Goal: Task Accomplishment & Management: Complete application form

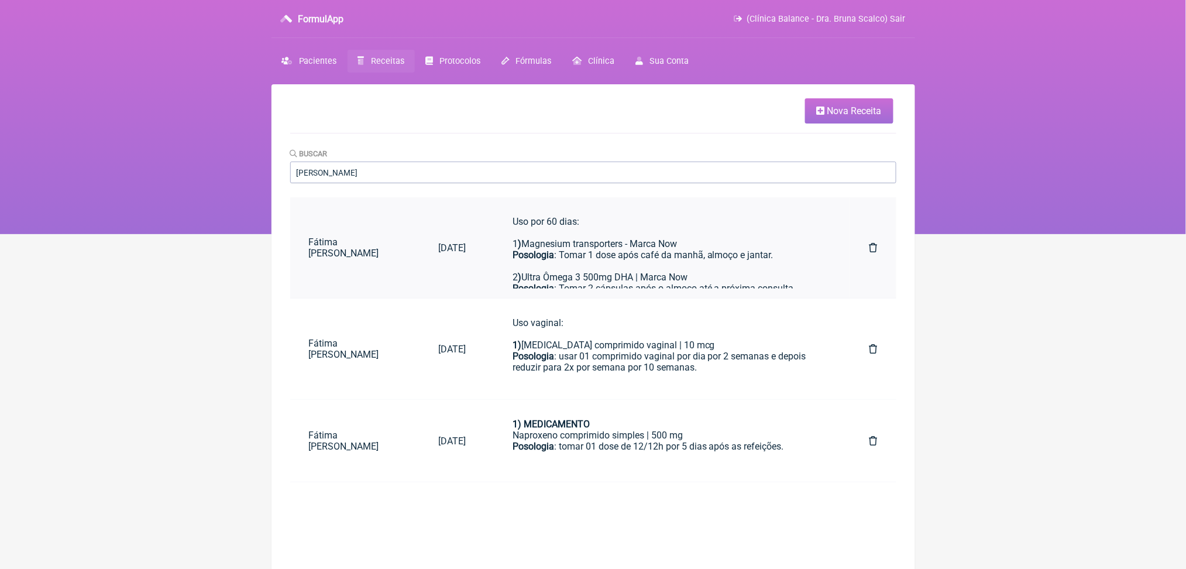
click at [716, 249] on div "1 ) Magnesium transporters - Marca Now" at bounding box center [668, 243] width 310 height 11
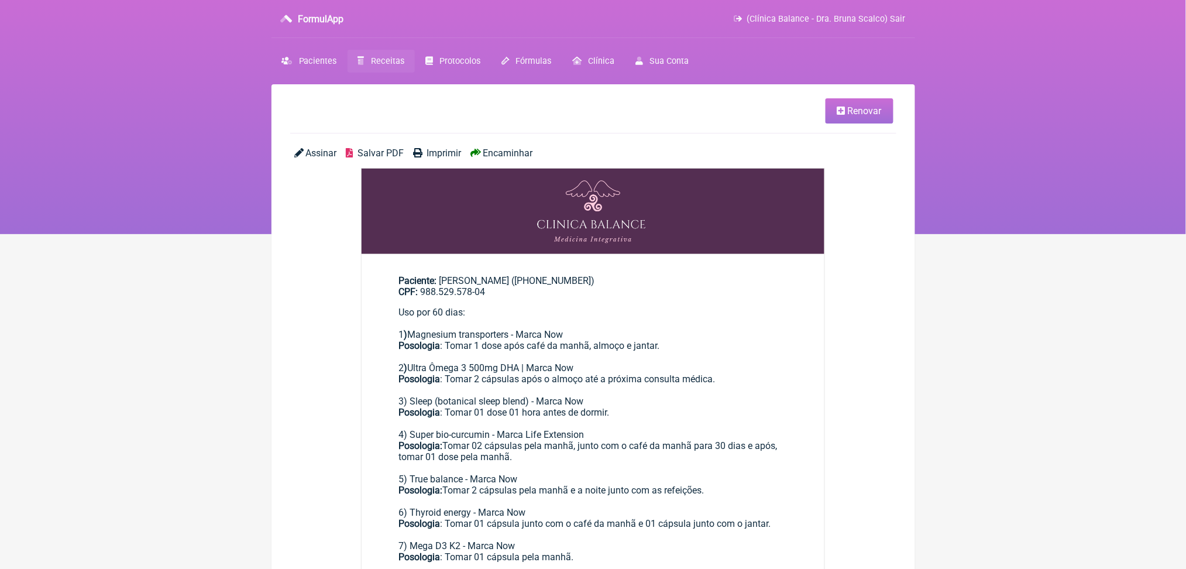
click at [1022, 234] on html "FormulApp (Clínica Balance - Dra. Bruna Scalco) Sair [GEOGRAPHIC_DATA] Receitas…" at bounding box center [593, 117] width 1186 height 234
click at [331, 66] on span "Pacientes" at bounding box center [318, 61] width 38 height 10
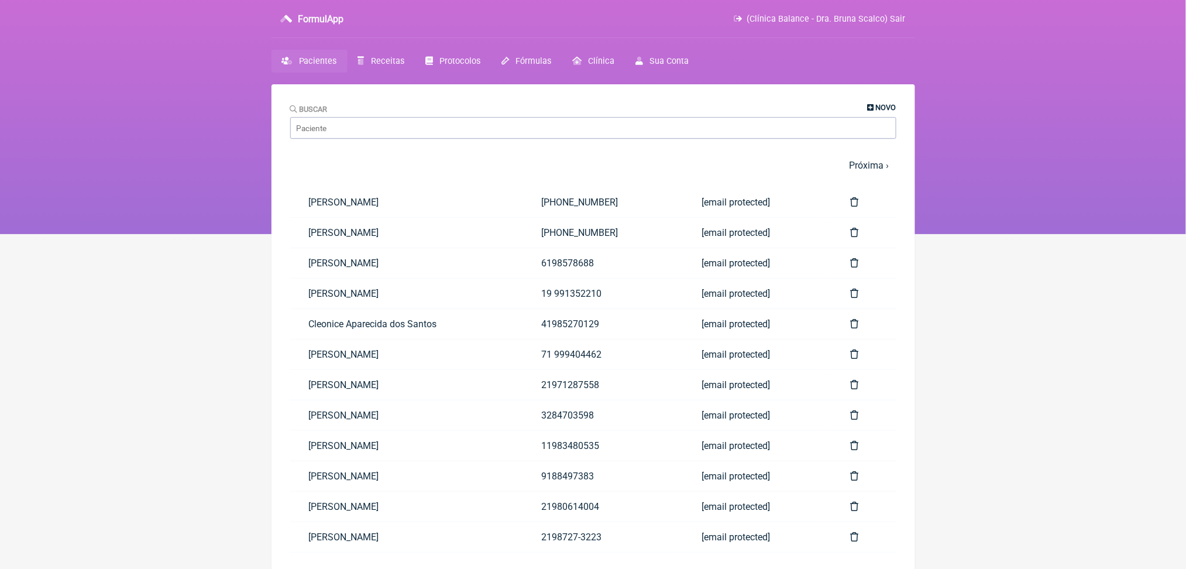
click at [876, 111] on span "Novo" at bounding box center [886, 107] width 20 height 9
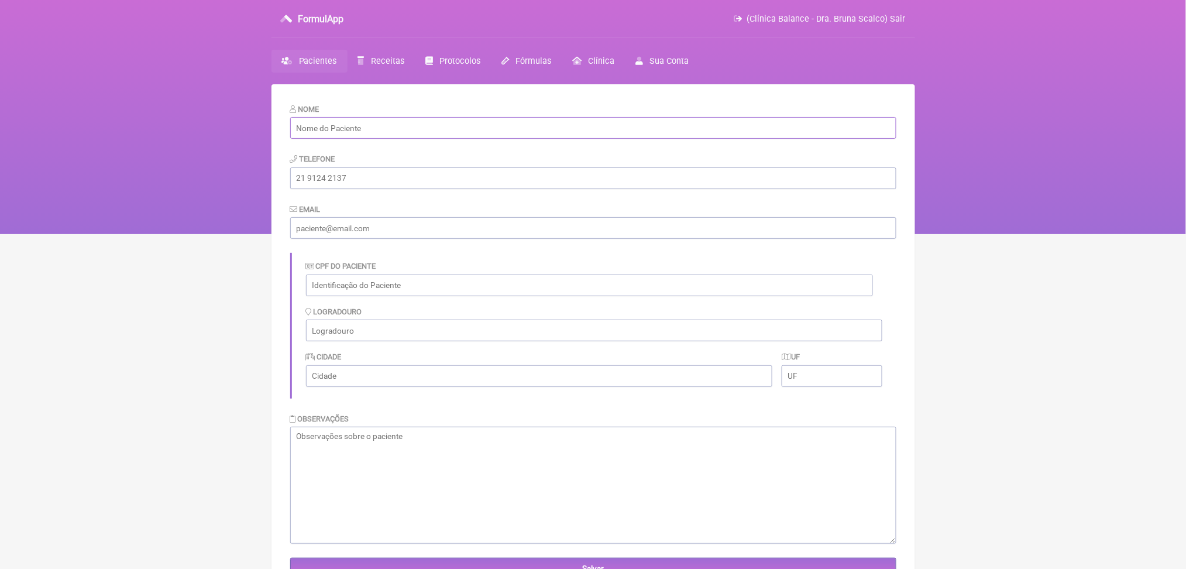
click at [537, 137] on input "text" at bounding box center [593, 128] width 606 height 22
type input "[PERSON_NAME]"
click at [451, 239] on input "email" at bounding box center [593, 228] width 606 height 22
paste input "[EMAIL_ADDRESS][DOMAIN_NAME]"
type input "[EMAIL_ADDRESS][DOMAIN_NAME]"
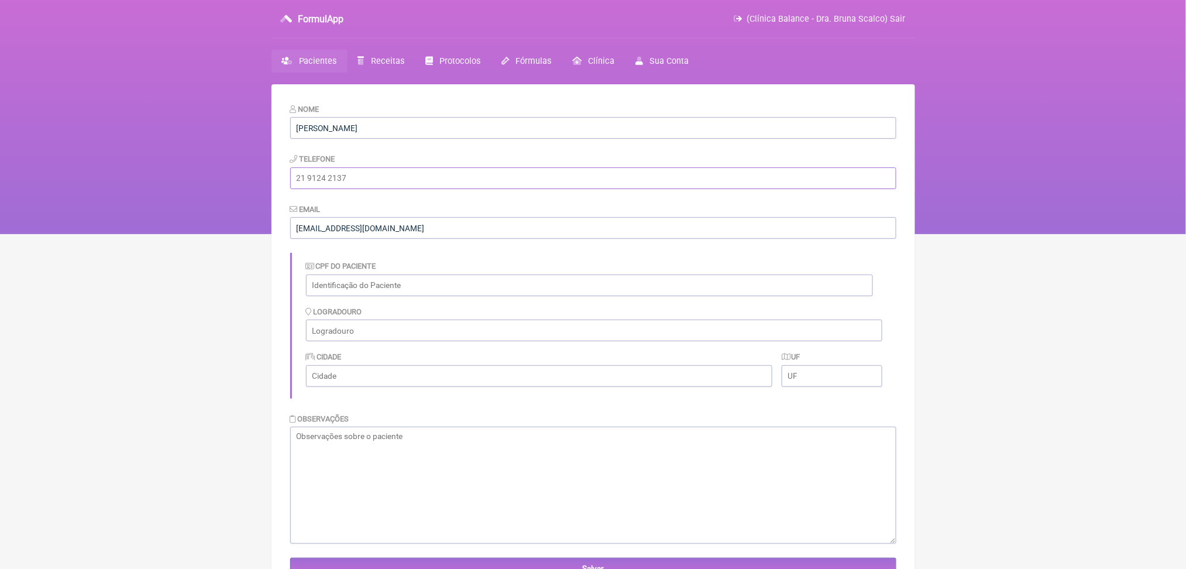
click at [411, 189] on input "tel" at bounding box center [593, 178] width 606 height 22
paste input "[PHONE_NUMBER]"
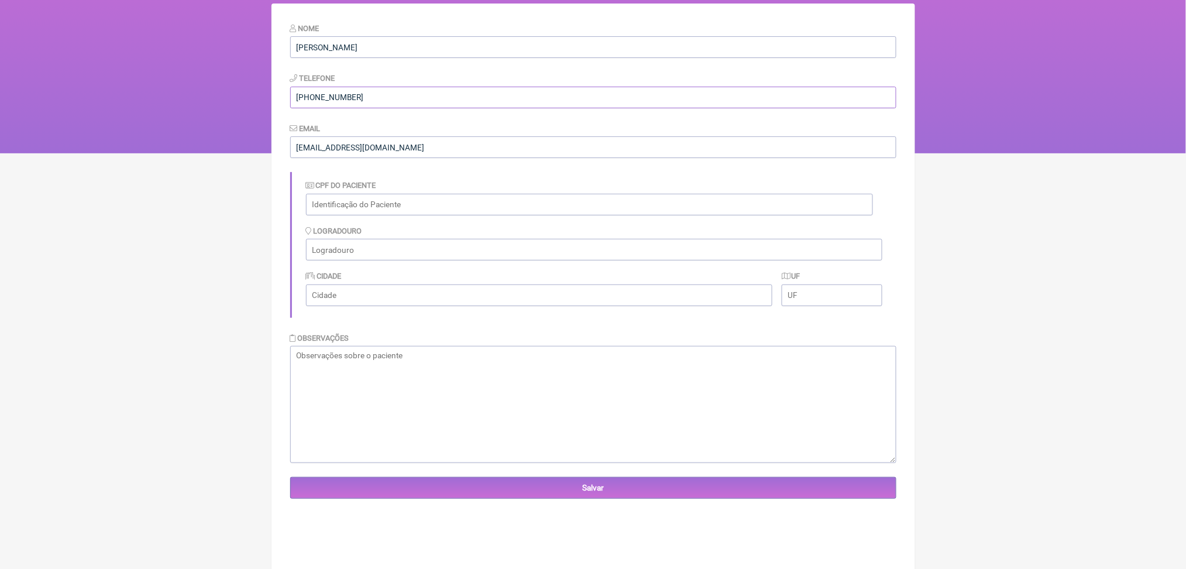
scroll to position [154, 0]
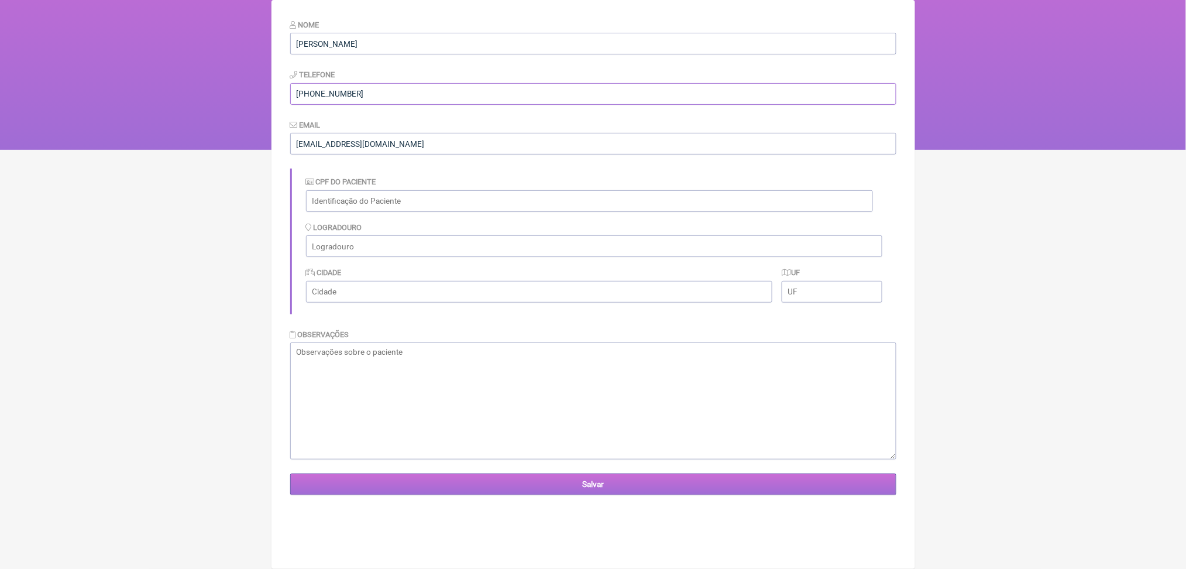
type input "[PHONE_NUMBER]"
click at [446, 495] on input "Salvar" at bounding box center [593, 484] width 606 height 22
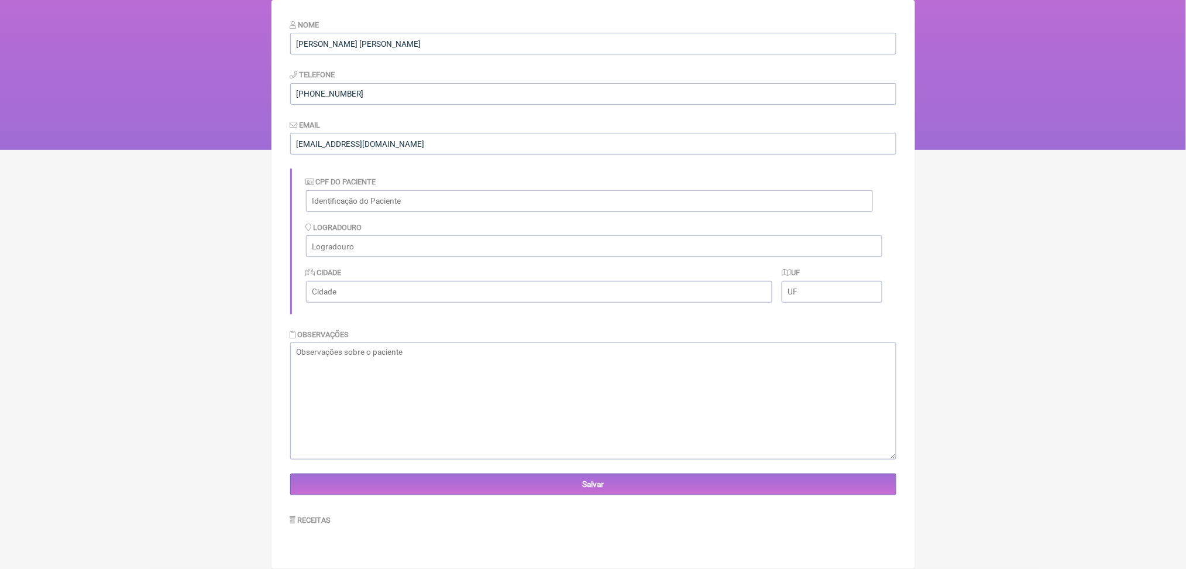
scroll to position [190, 0]
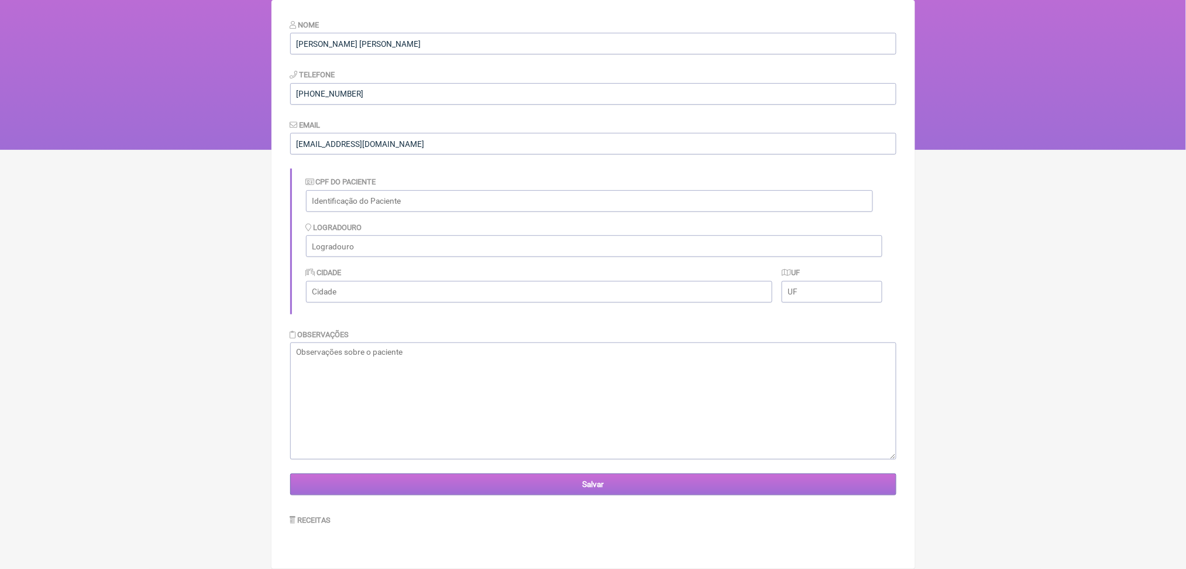
click at [707, 483] on input "Salvar" at bounding box center [593, 484] width 606 height 22
